Goal: Task Accomplishment & Management: Use online tool/utility

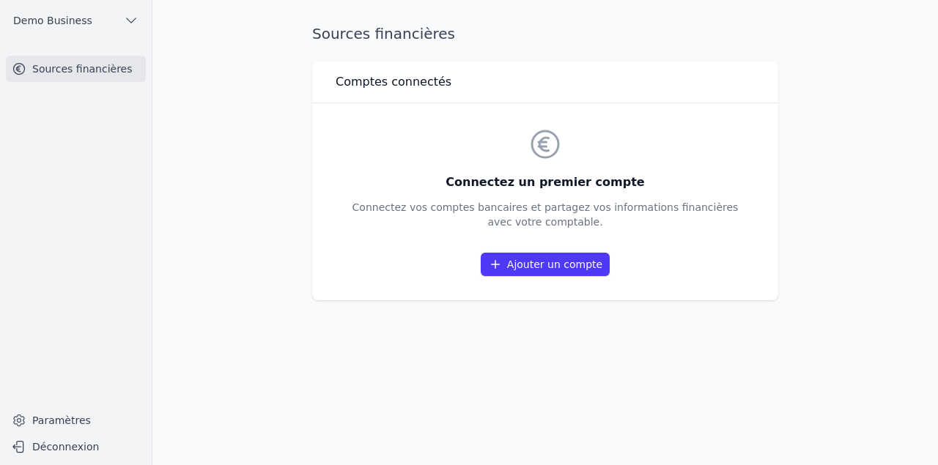
drag, startPoint x: 335, startPoint y: 82, endPoint x: 673, endPoint y: 275, distance: 389.1
click at [673, 277] on div "Comptes connectés Connectez un premier compte Connectez vos comptes bancaires e…" at bounding box center [545, 181] width 466 height 239
click at [671, 273] on div "Ajouter un compte" at bounding box center [545, 265] width 386 height 24
drag, startPoint x: 493, startPoint y: 186, endPoint x: 617, endPoint y: 229, distance: 131.1
click at [617, 229] on div "Connectez un premier compte Connectez vos comptes bancaires et partagez vos inf…" at bounding box center [545, 202] width 386 height 150
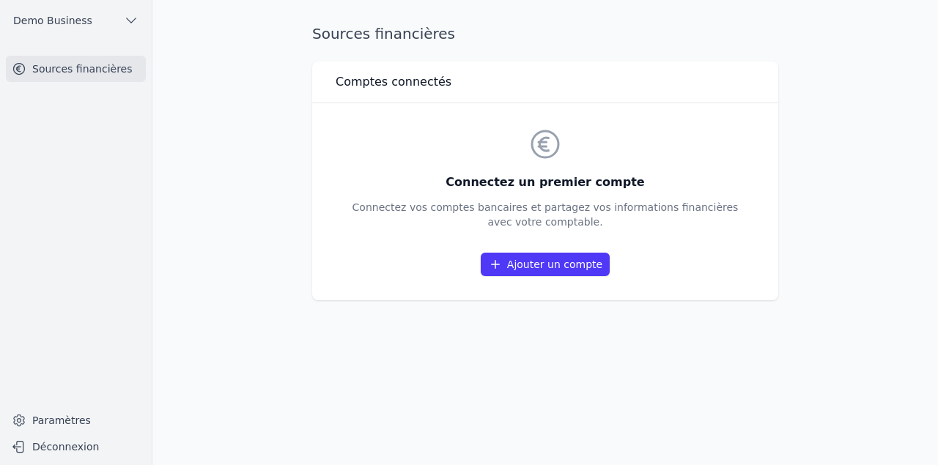
click at [536, 228] on p "Connectez vos comptes bancaires et partagez vos informations financières avec v…" at bounding box center [545, 214] width 386 height 29
click at [527, 265] on link "Ajouter un compte" at bounding box center [545, 264] width 129 height 23
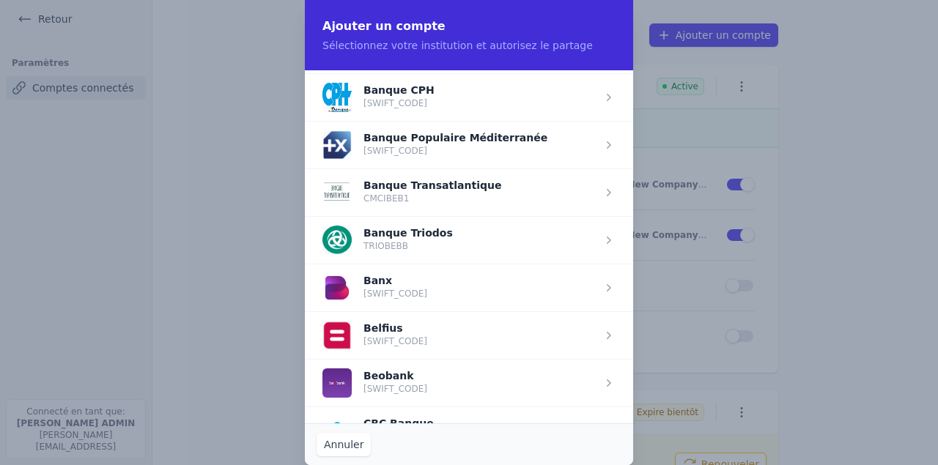
scroll to position [330, 0]
click at [430, 346] on span "button" at bounding box center [469, 335] width 328 height 48
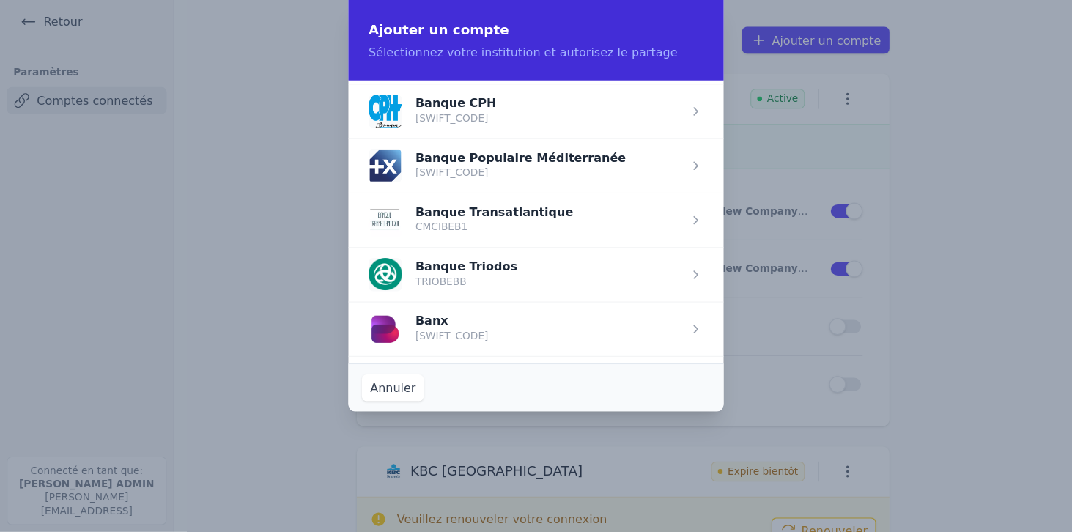
scroll to position [0, 0]
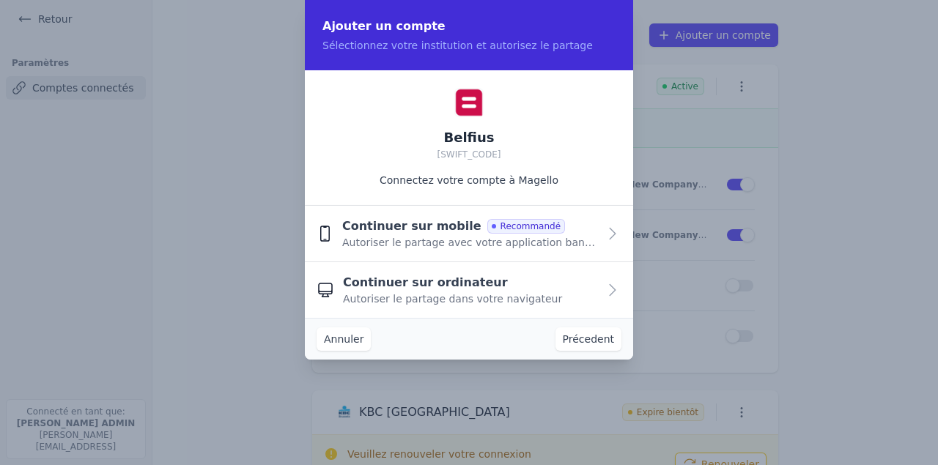
click at [375, 233] on span "Continuer sur mobile" at bounding box center [411, 227] width 139 height 18
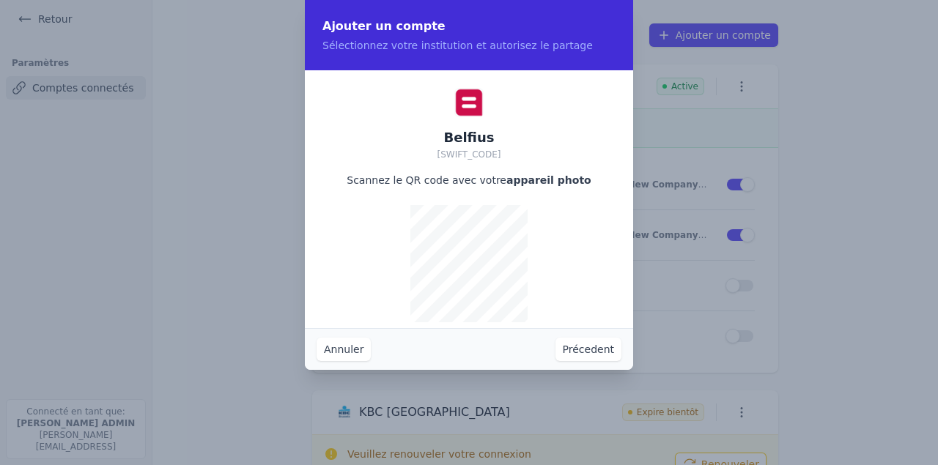
click at [584, 351] on button "Précedent" at bounding box center [588, 349] width 66 height 23
